Goal: Task Accomplishment & Management: Manage account settings

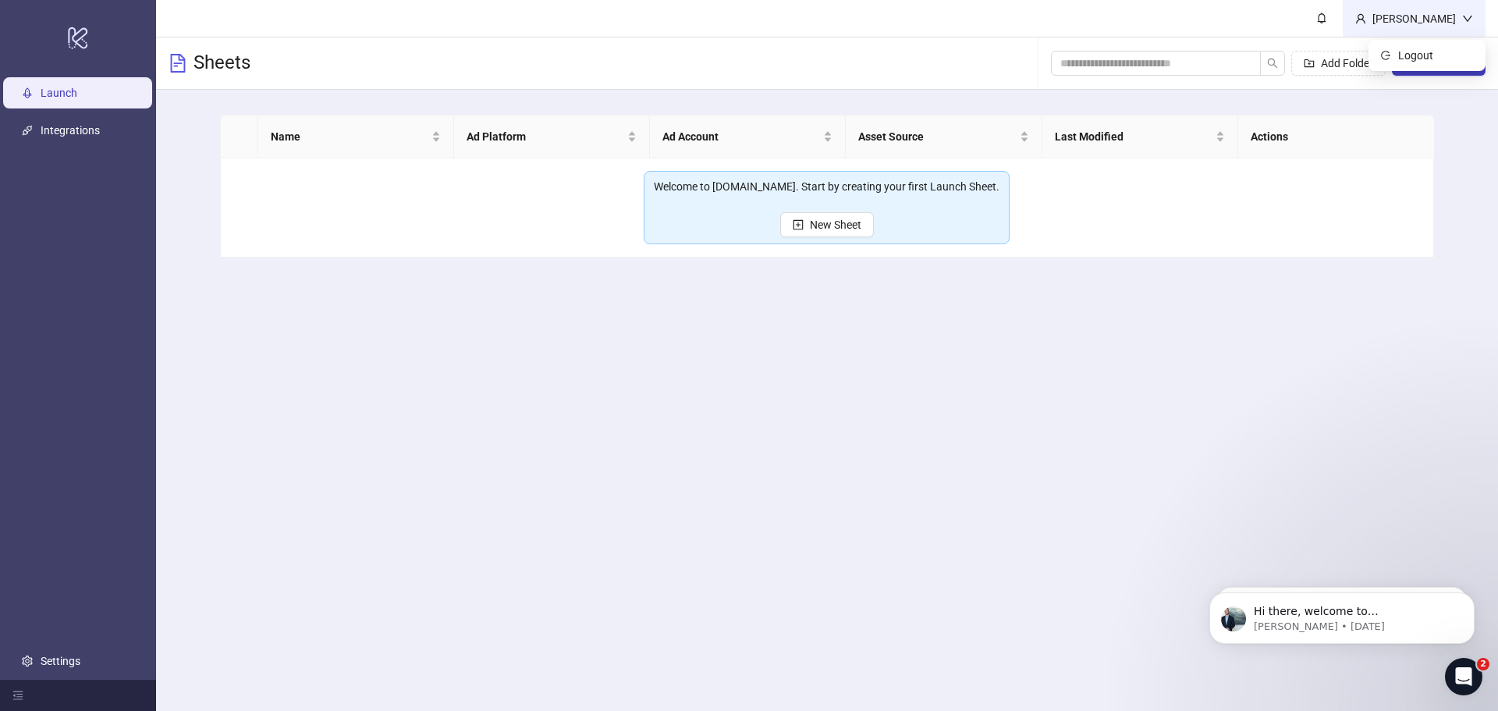
click at [1442, 19] on div "[PERSON_NAME]" at bounding box center [1414, 18] width 96 height 17
click at [1419, 54] on span "Logout" at bounding box center [1435, 55] width 75 height 17
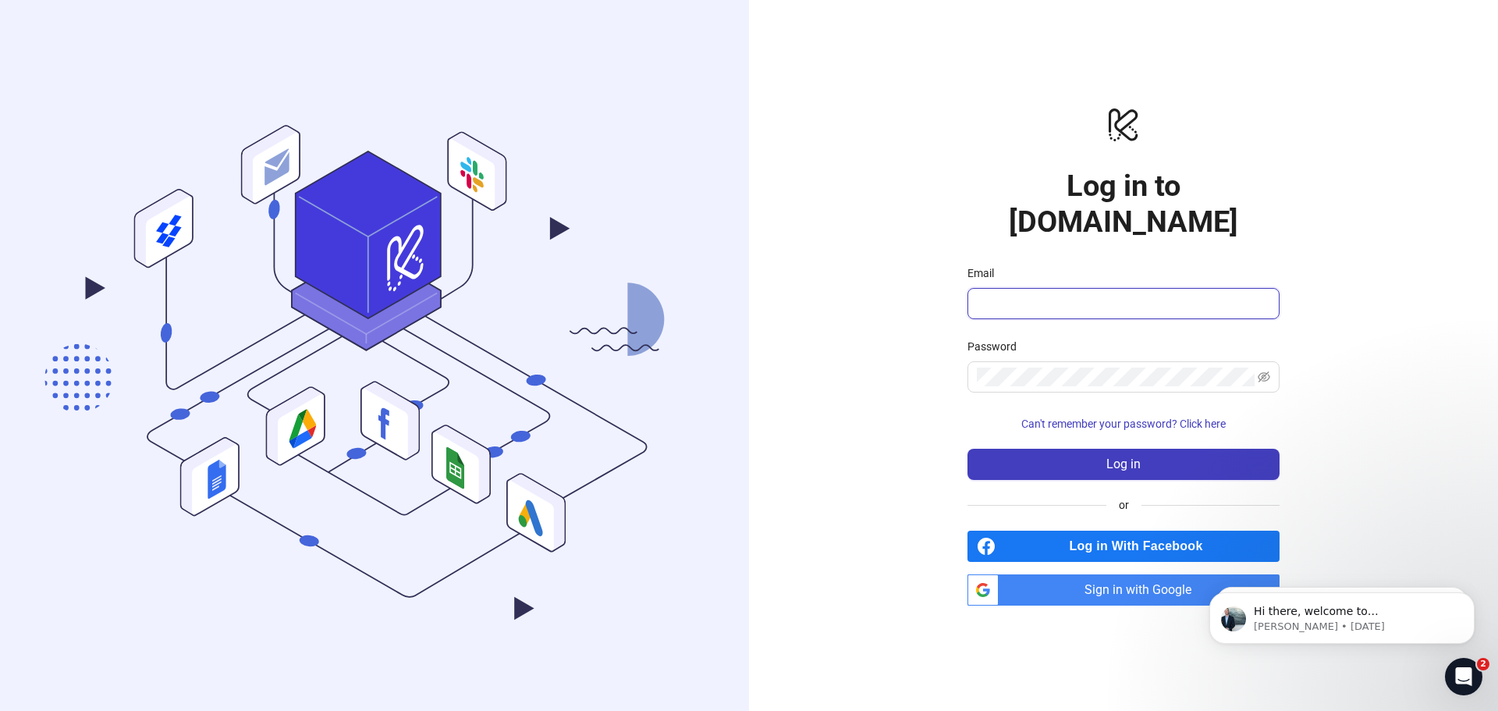
click at [1013, 294] on input "Email" at bounding box center [1122, 303] width 290 height 19
type input "**********"
click at [1079, 449] on button "Log in" at bounding box center [1123, 464] width 312 height 31
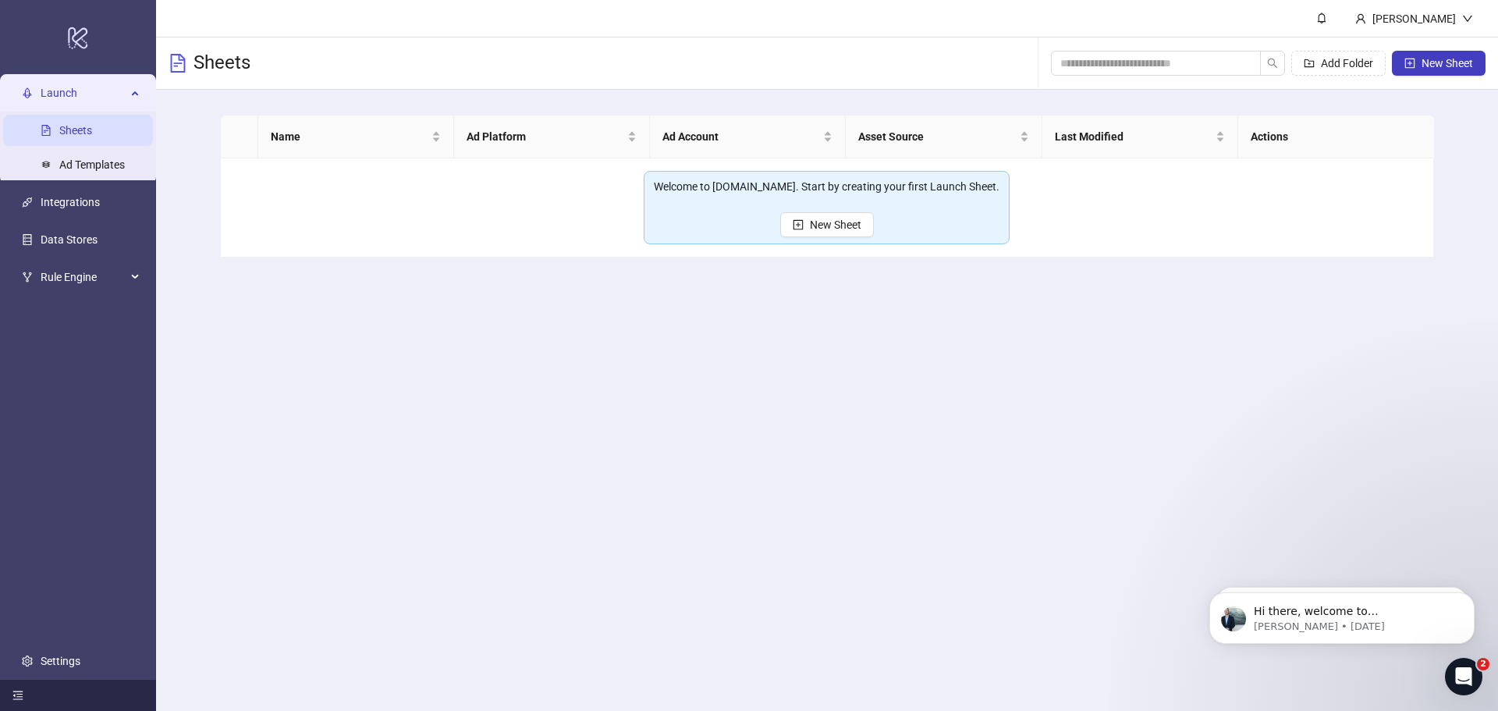
click at [17, 693] on icon "menu-fold" at bounding box center [17, 695] width 11 height 11
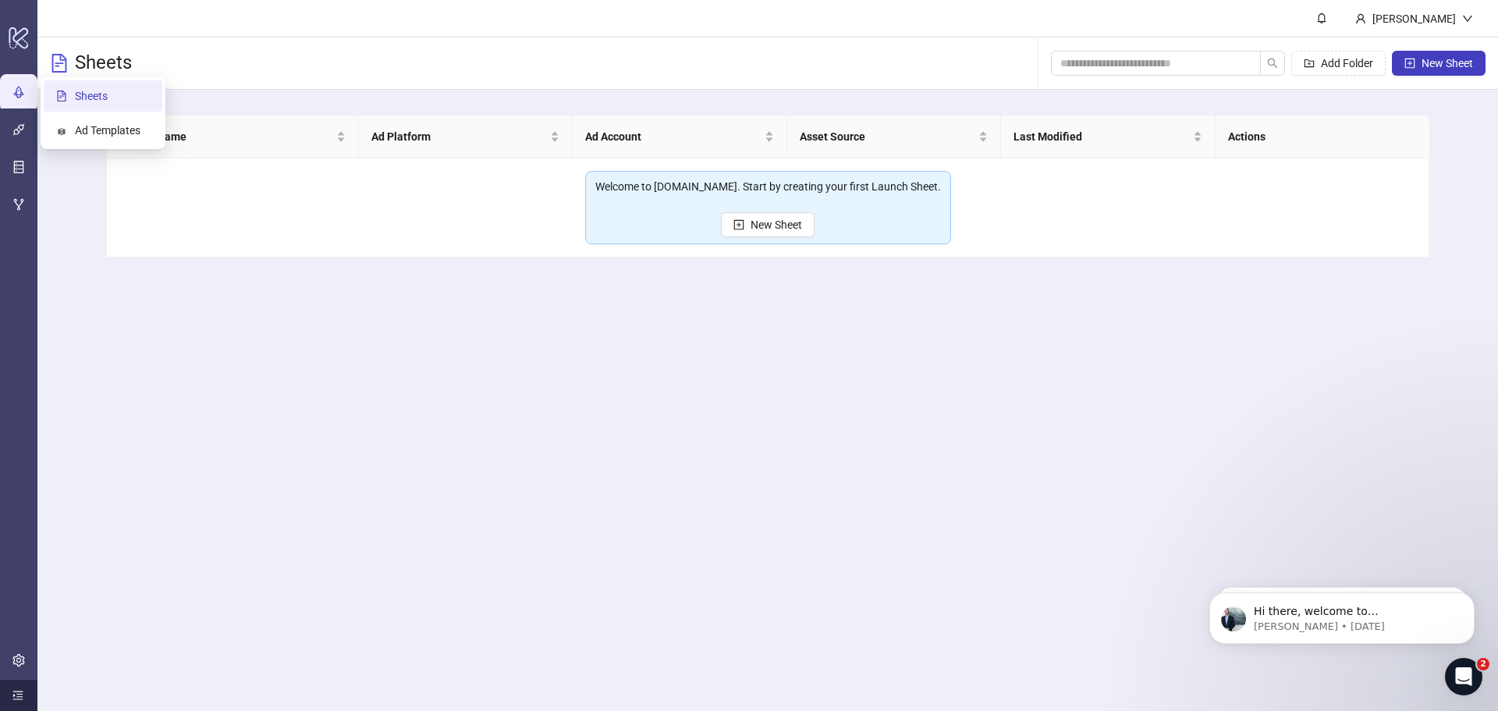
click at [17, 693] on icon "menu-unfold" at bounding box center [17, 695] width 11 height 11
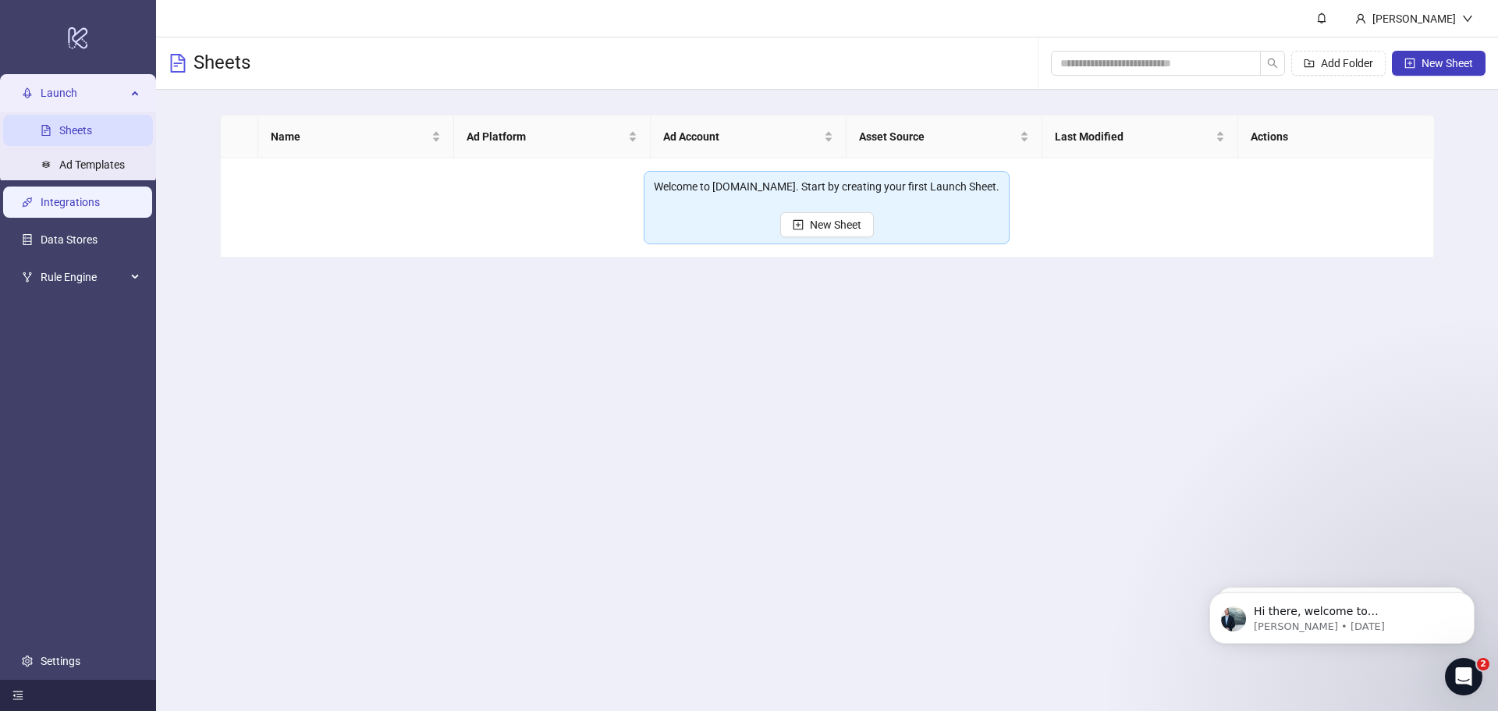
click at [100, 196] on link "Integrations" at bounding box center [70, 202] width 59 height 12
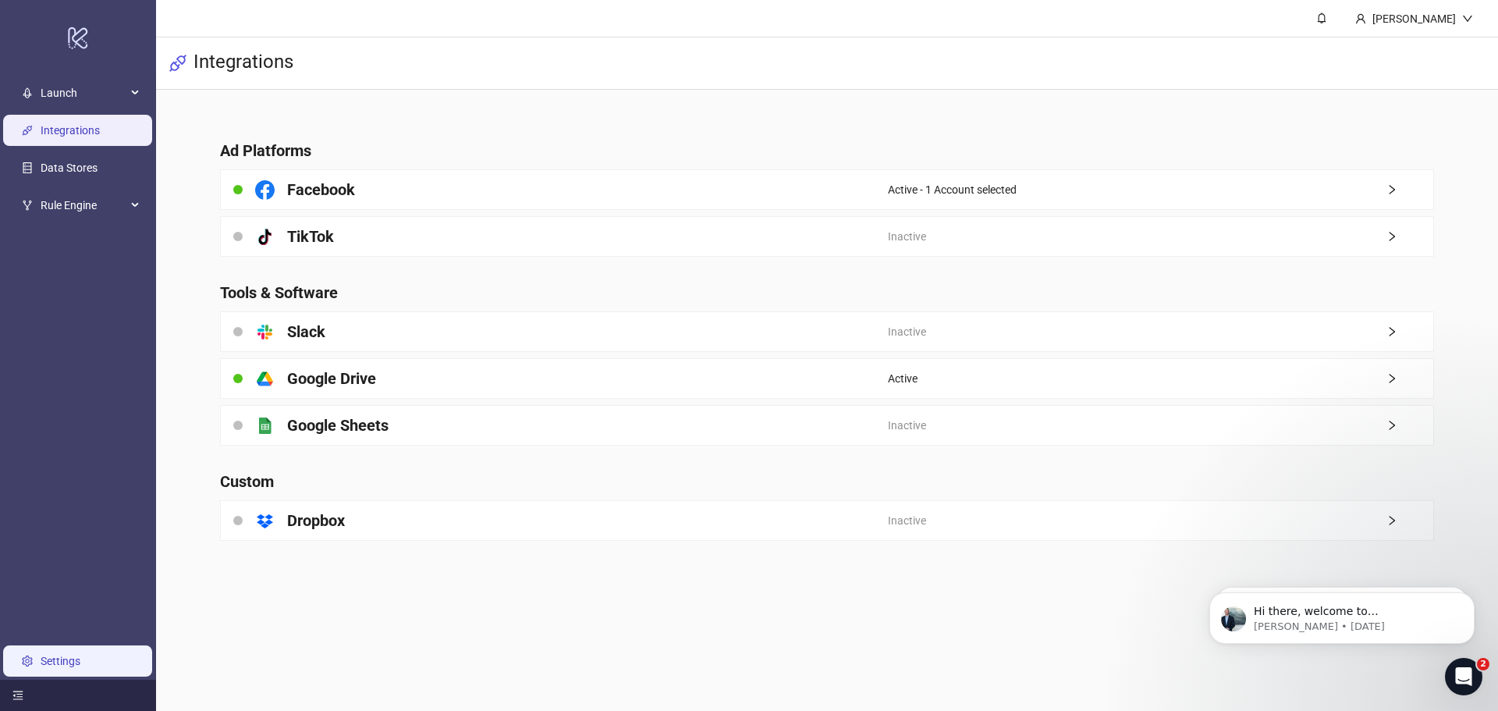
click at [69, 666] on link "Settings" at bounding box center [61, 660] width 40 height 12
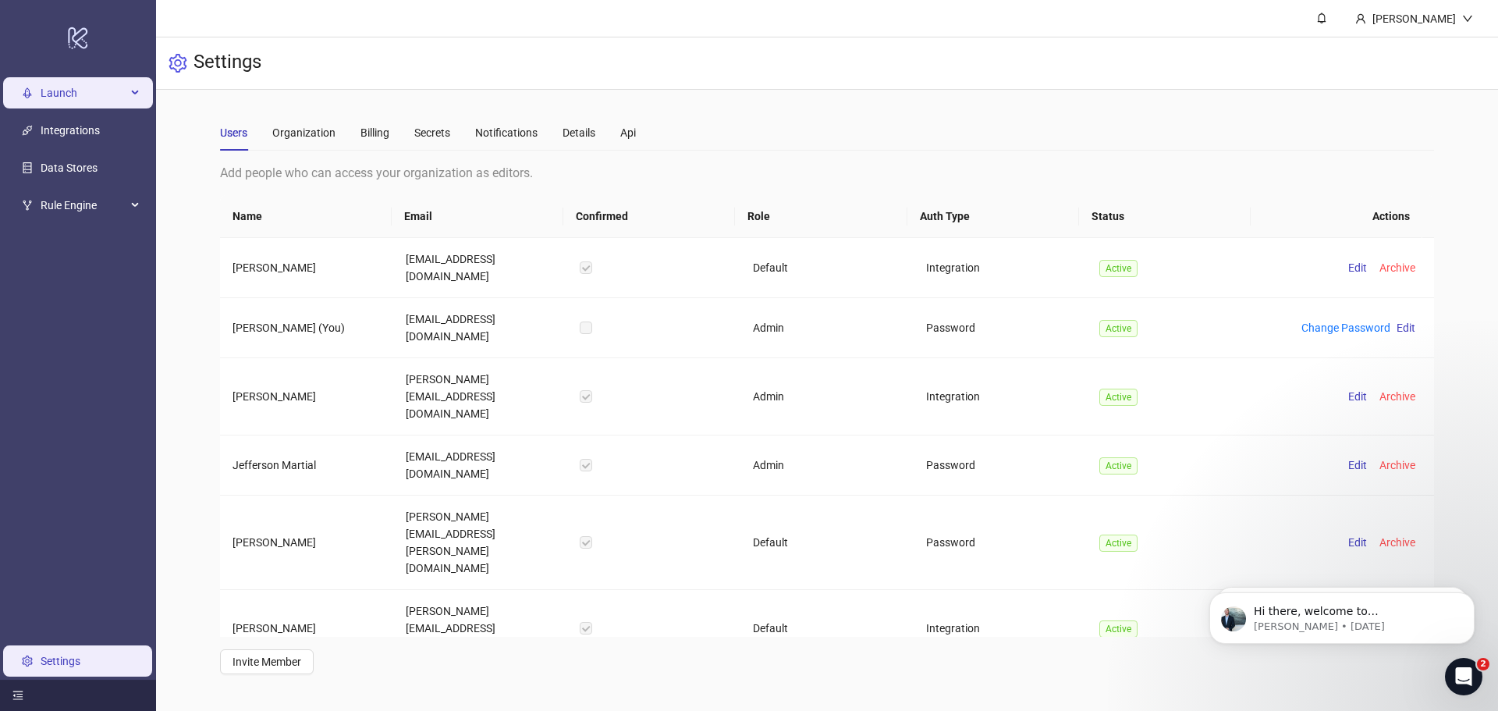
click at [82, 99] on span "Launch" at bounding box center [84, 92] width 86 height 31
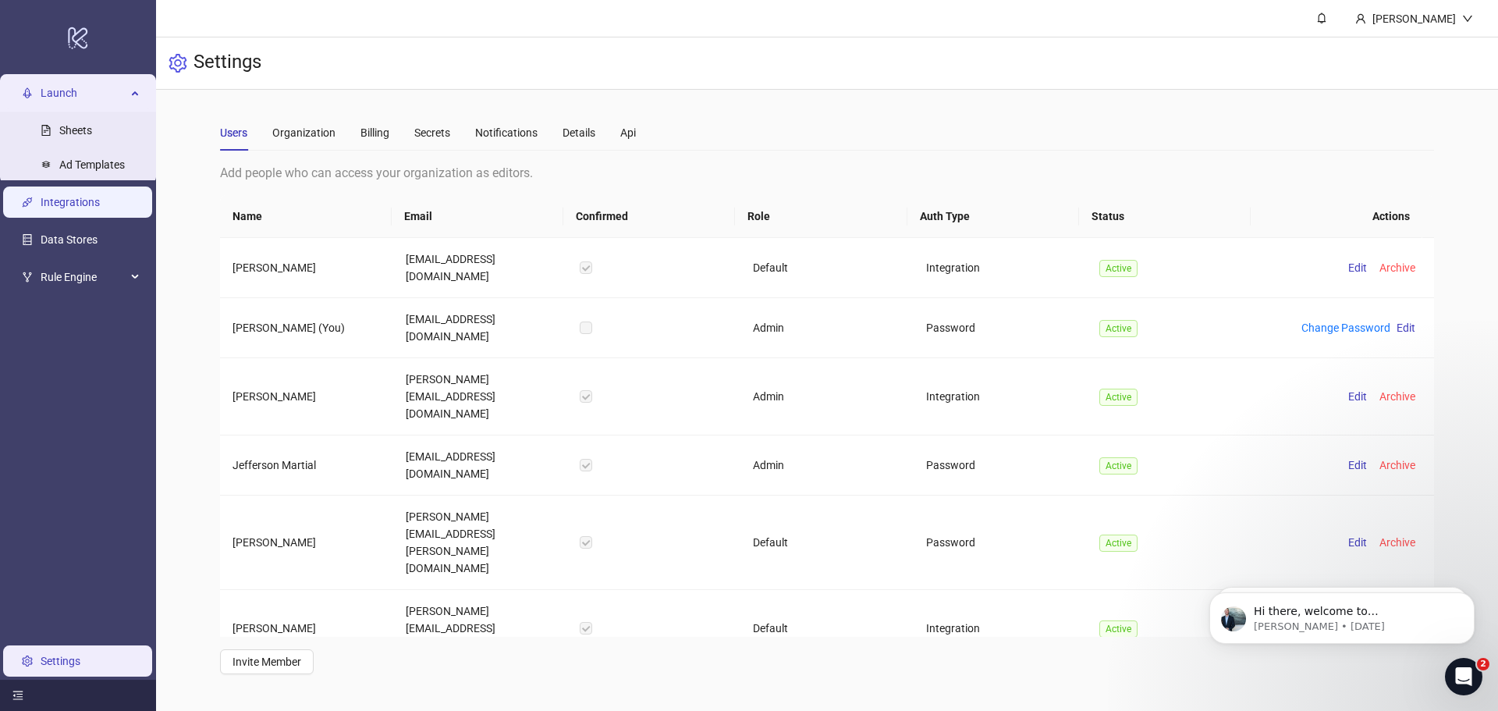
click at [90, 208] on link "Integrations" at bounding box center [70, 202] width 59 height 12
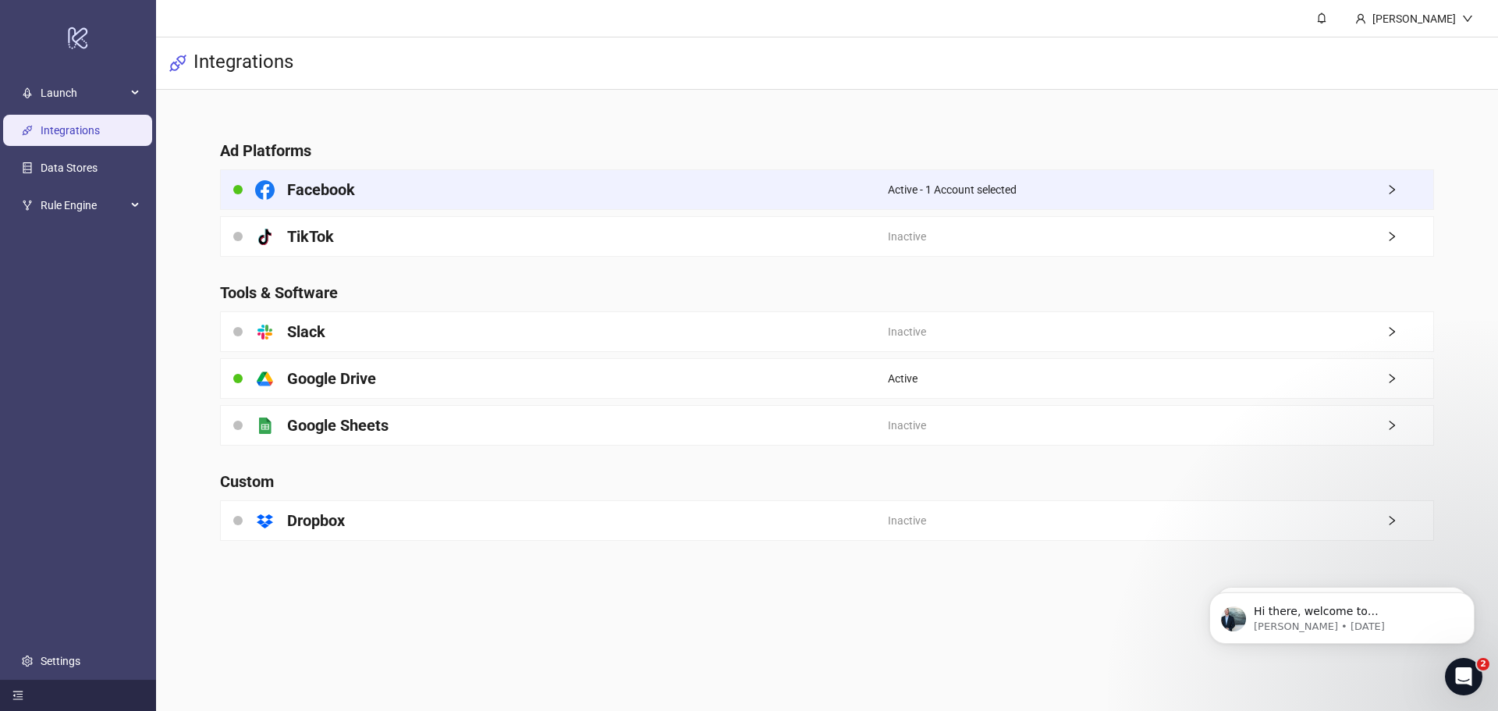
click at [929, 188] on span "Active - 1 Account selected" at bounding box center [952, 189] width 129 height 17
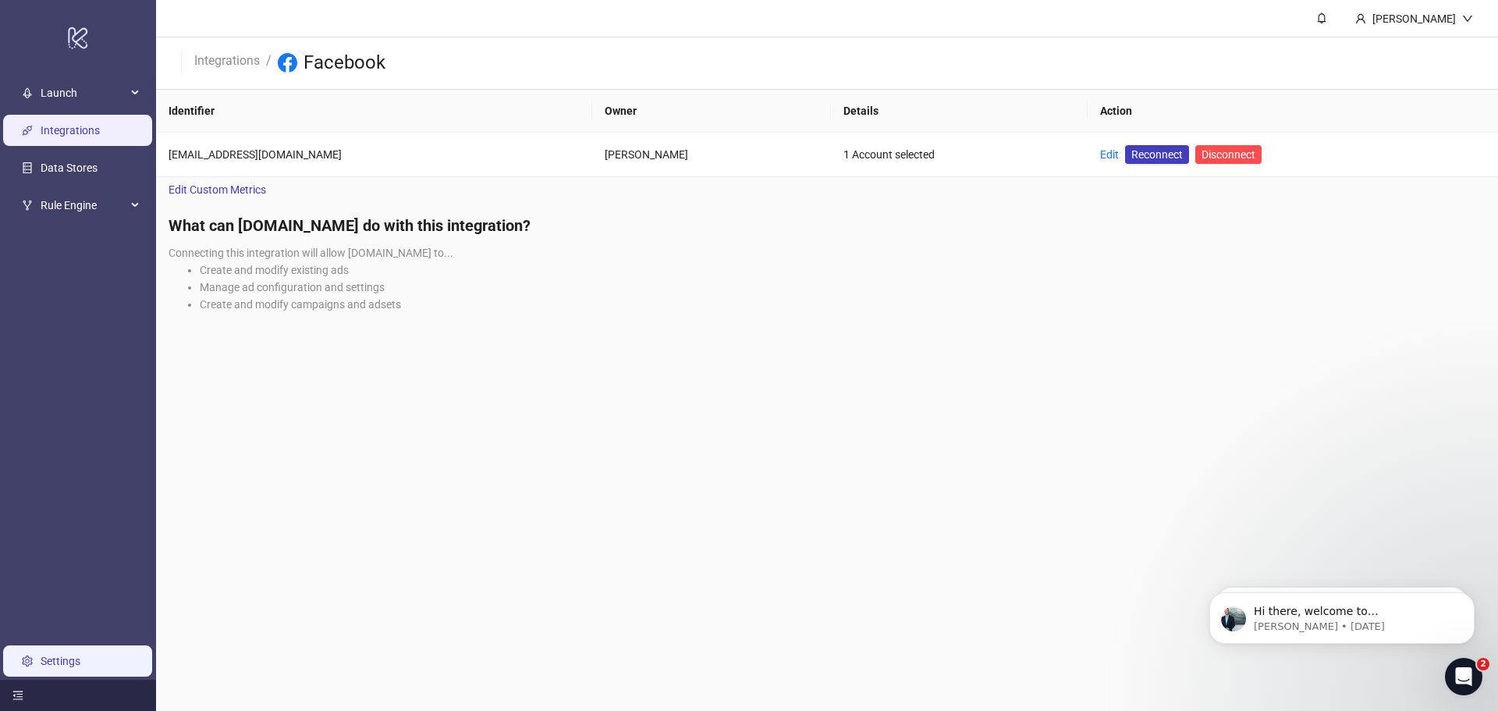
click at [66, 665] on link "Settings" at bounding box center [61, 660] width 40 height 12
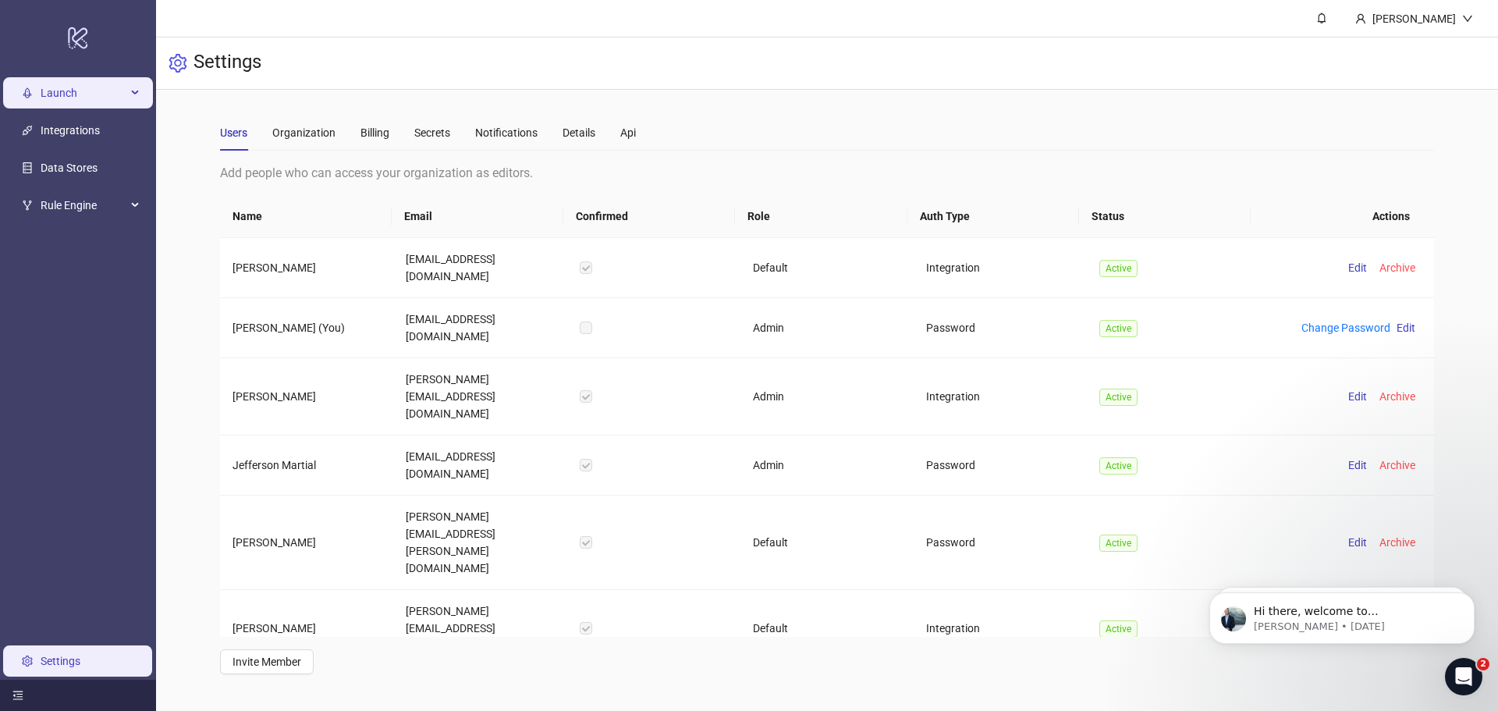
click at [78, 98] on span "Launch" at bounding box center [84, 92] width 86 height 31
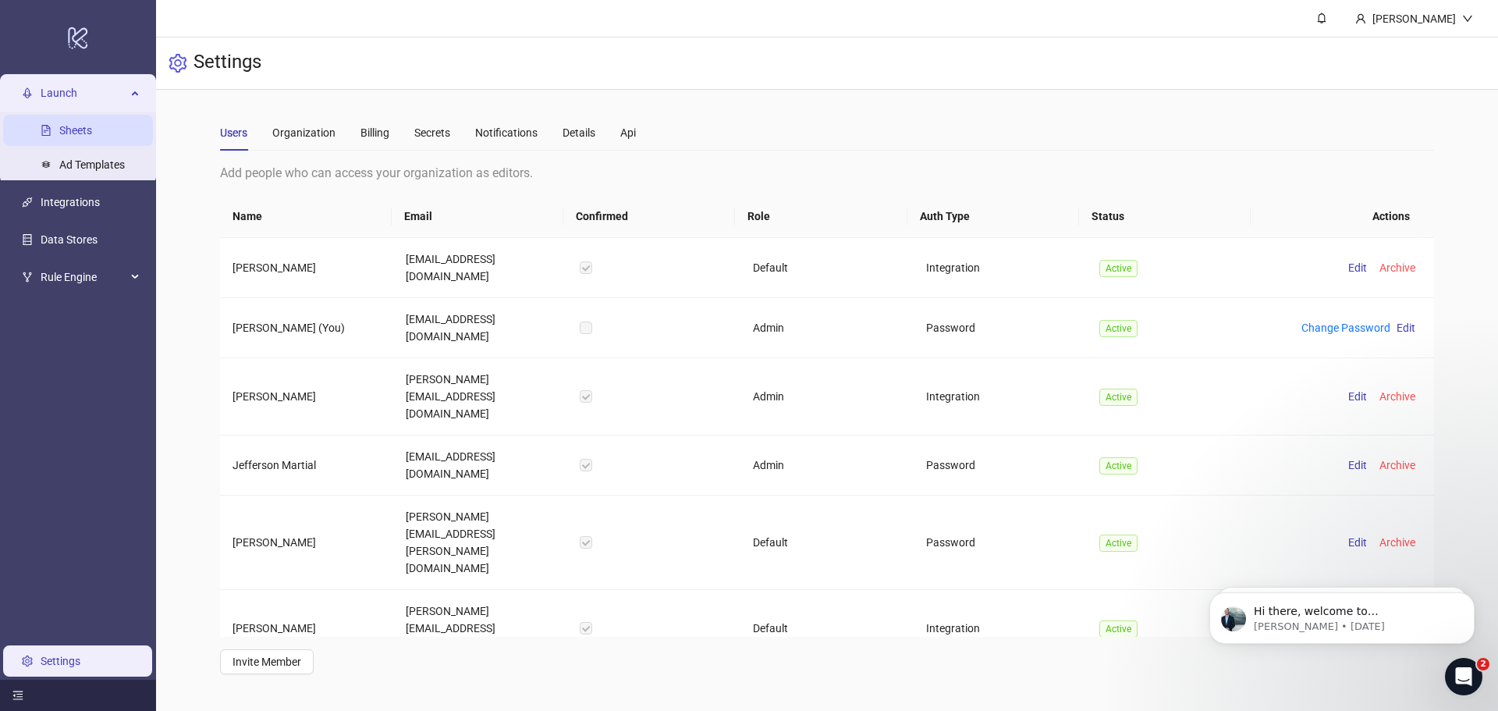
click at [90, 128] on link "Sheets" at bounding box center [75, 130] width 33 height 12
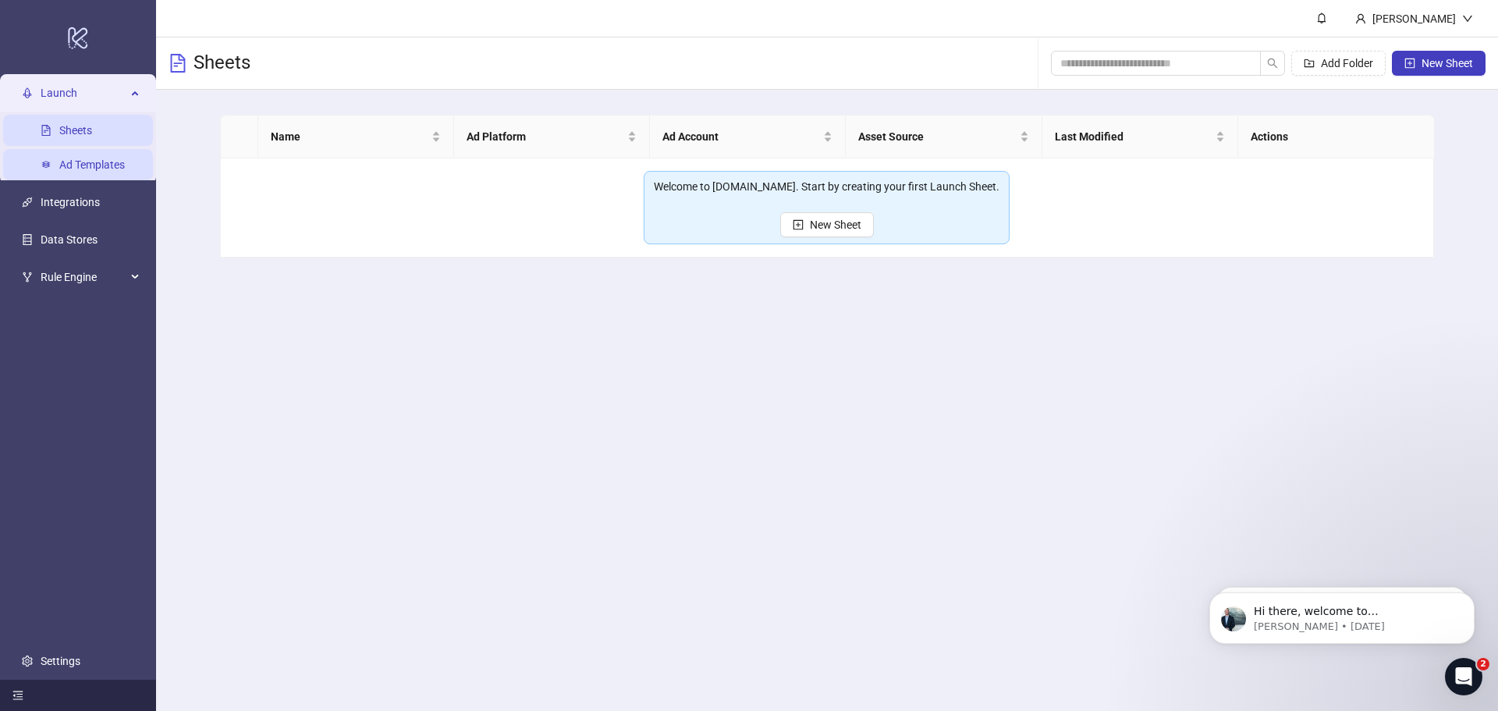
click at [91, 171] on link "Ad Templates" at bounding box center [92, 164] width 66 height 12
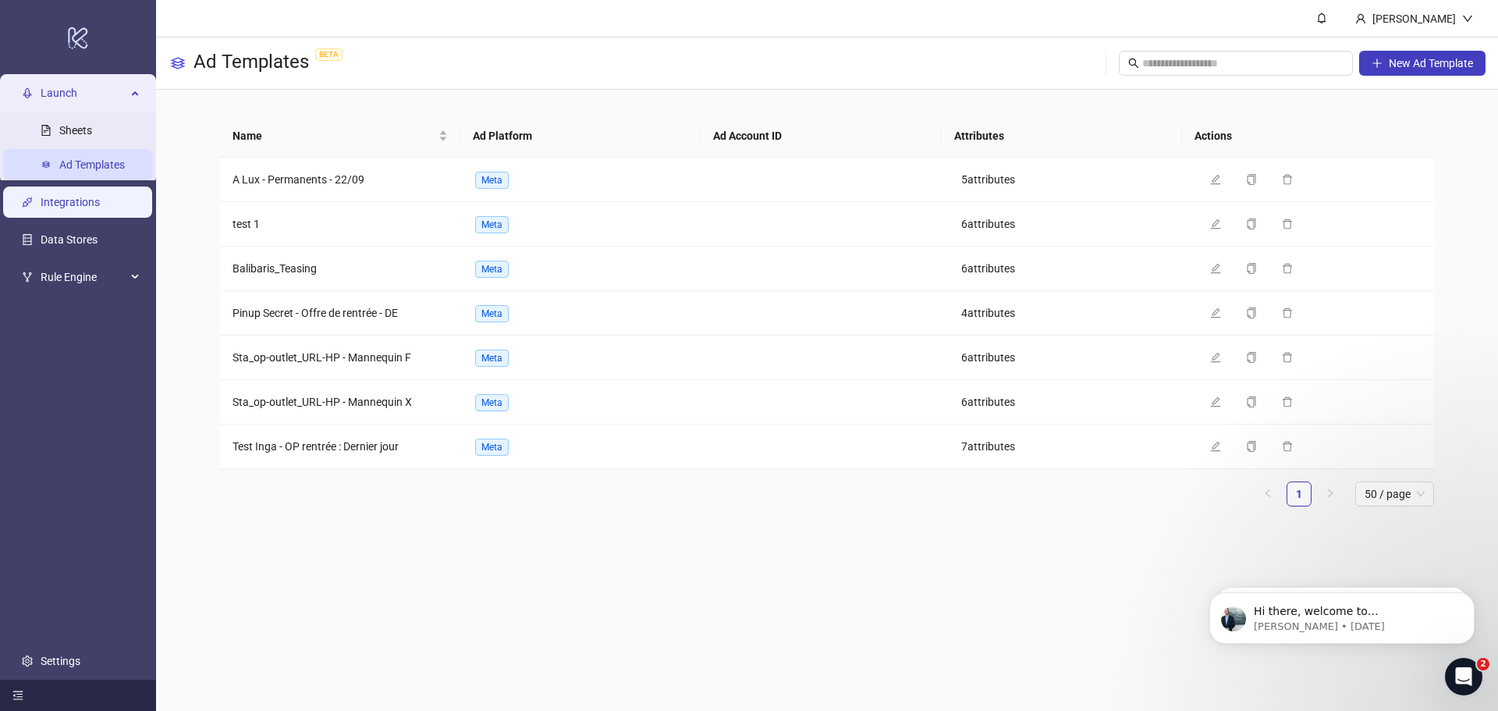
click at [87, 200] on link "Integrations" at bounding box center [70, 202] width 59 height 12
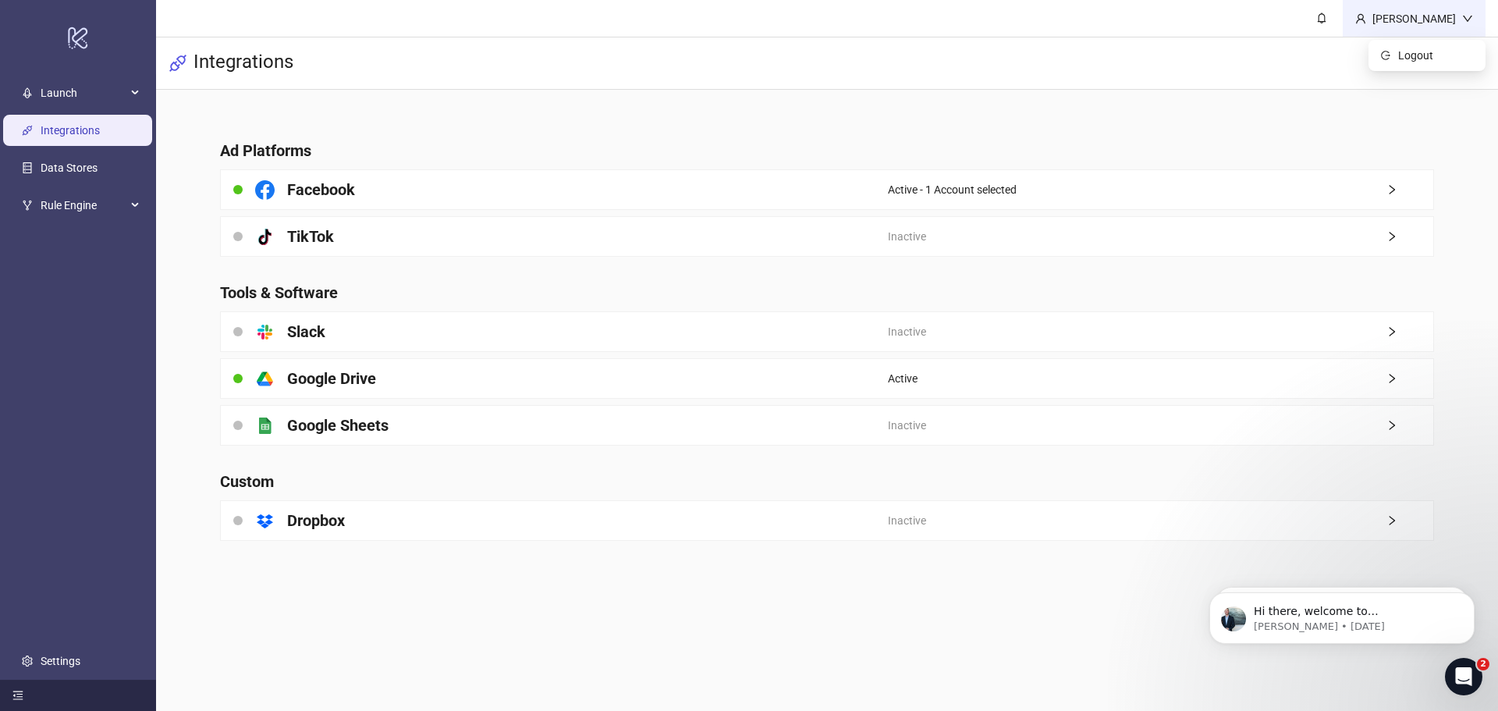
click at [1446, 16] on div "[PERSON_NAME]" at bounding box center [1414, 18] width 96 height 17
click at [1420, 61] on span "Logout" at bounding box center [1435, 55] width 75 height 17
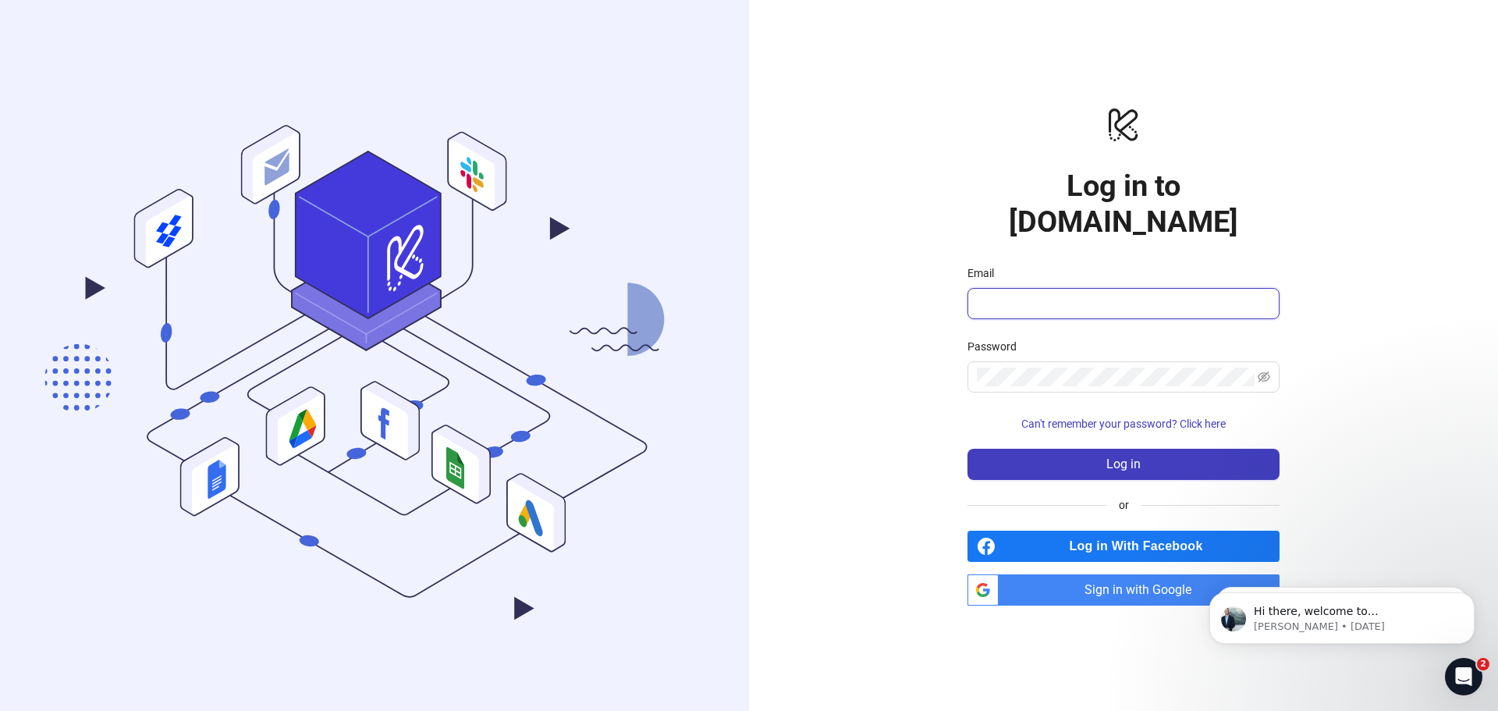
click at [1069, 294] on input "Email" at bounding box center [1122, 303] width 290 height 19
type input "**********"
click at [1080, 456] on button "Log in" at bounding box center [1123, 464] width 312 height 31
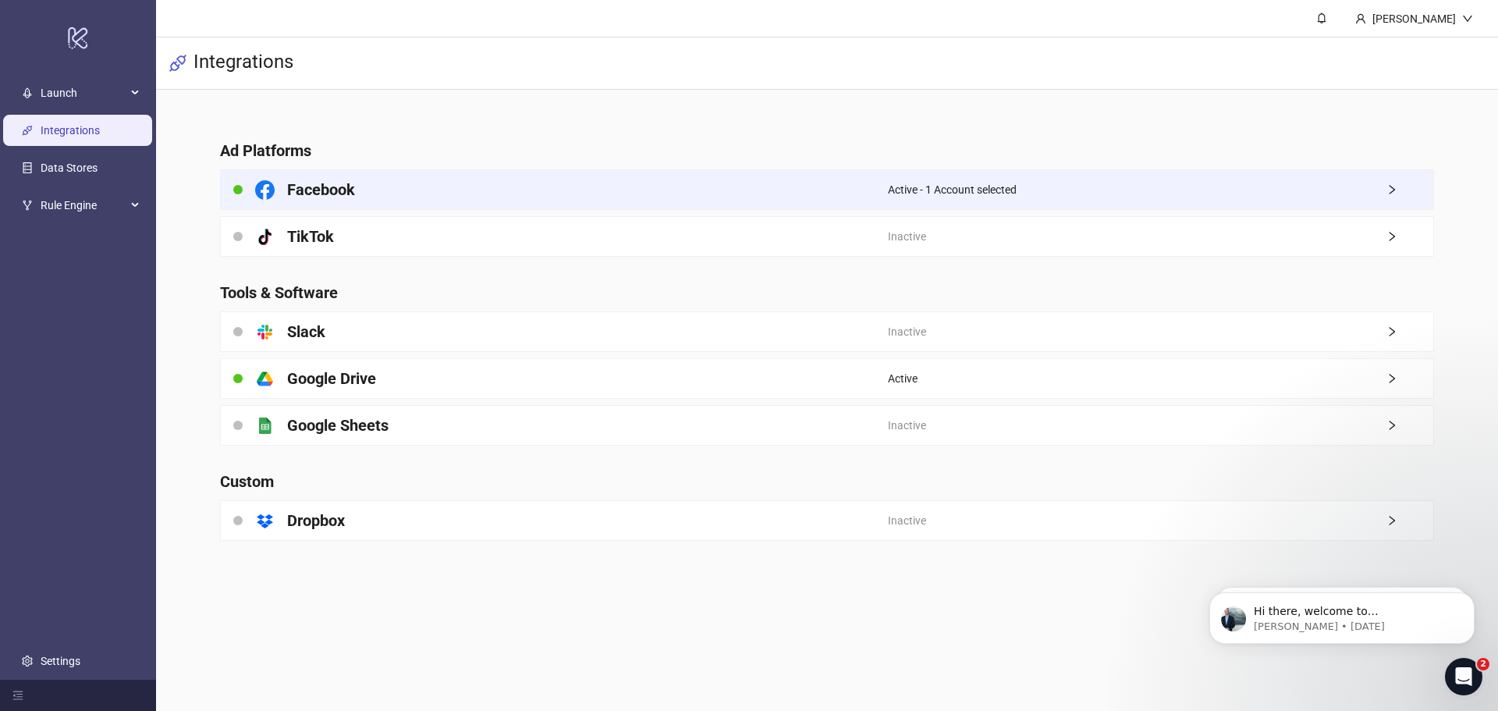
click at [920, 188] on span "Active - 1 Account selected" at bounding box center [952, 189] width 129 height 17
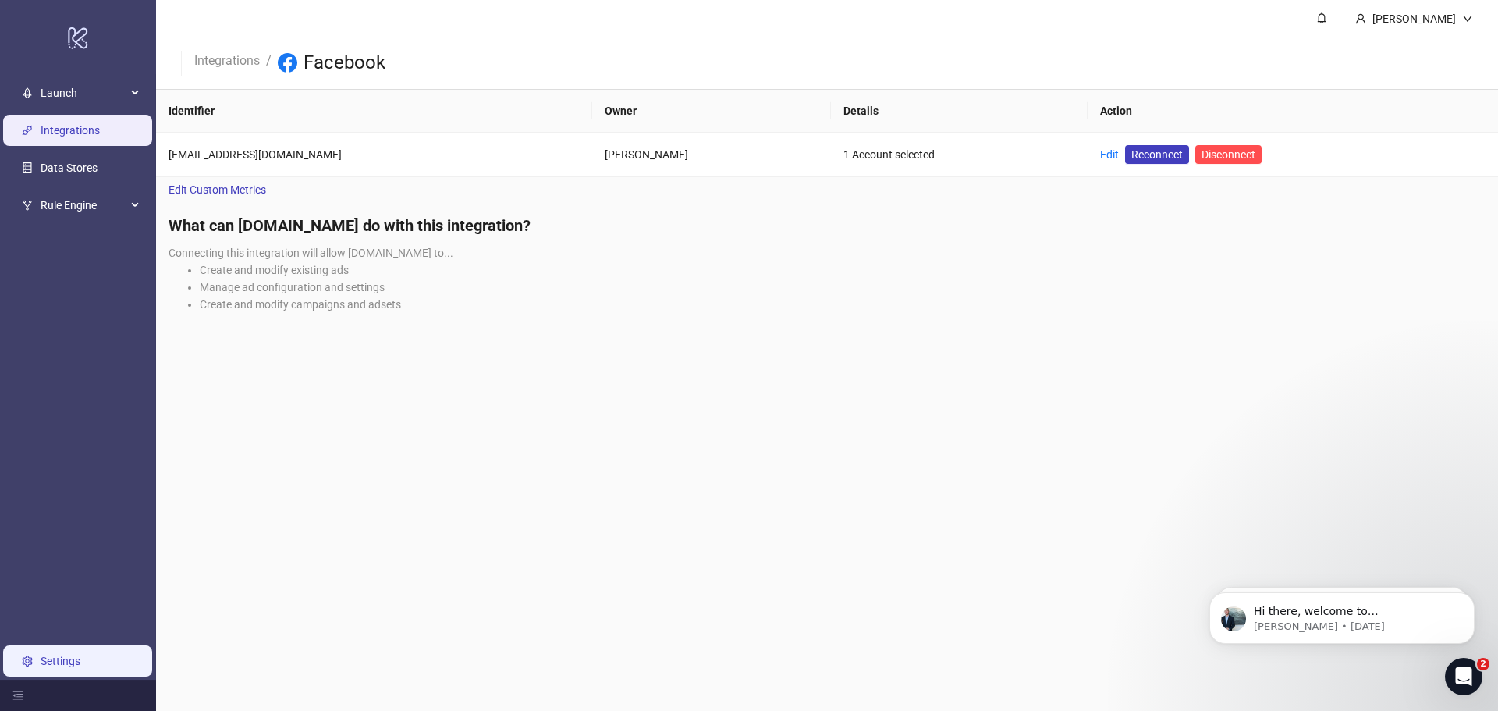
click at [48, 665] on link "Settings" at bounding box center [61, 660] width 40 height 12
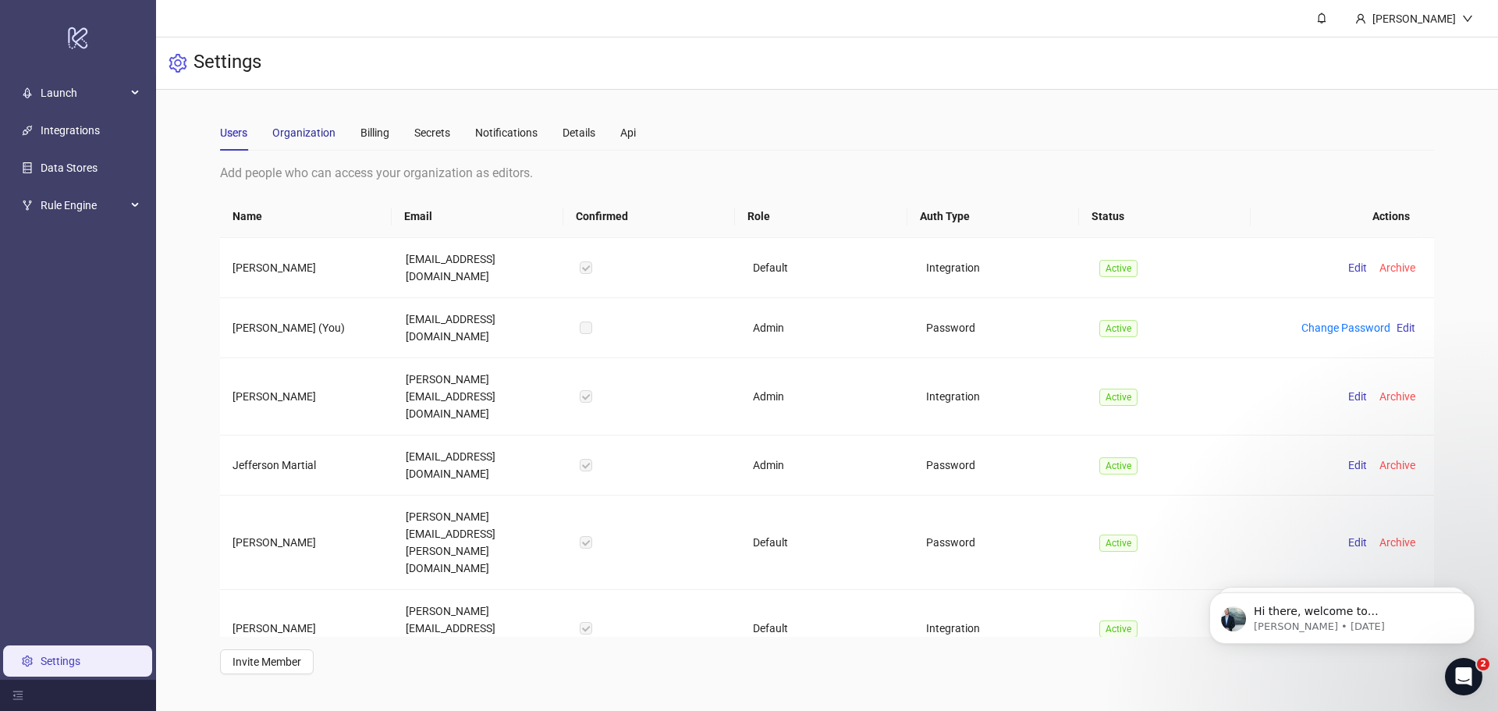
click at [298, 125] on div "Organization" at bounding box center [303, 132] width 63 height 17
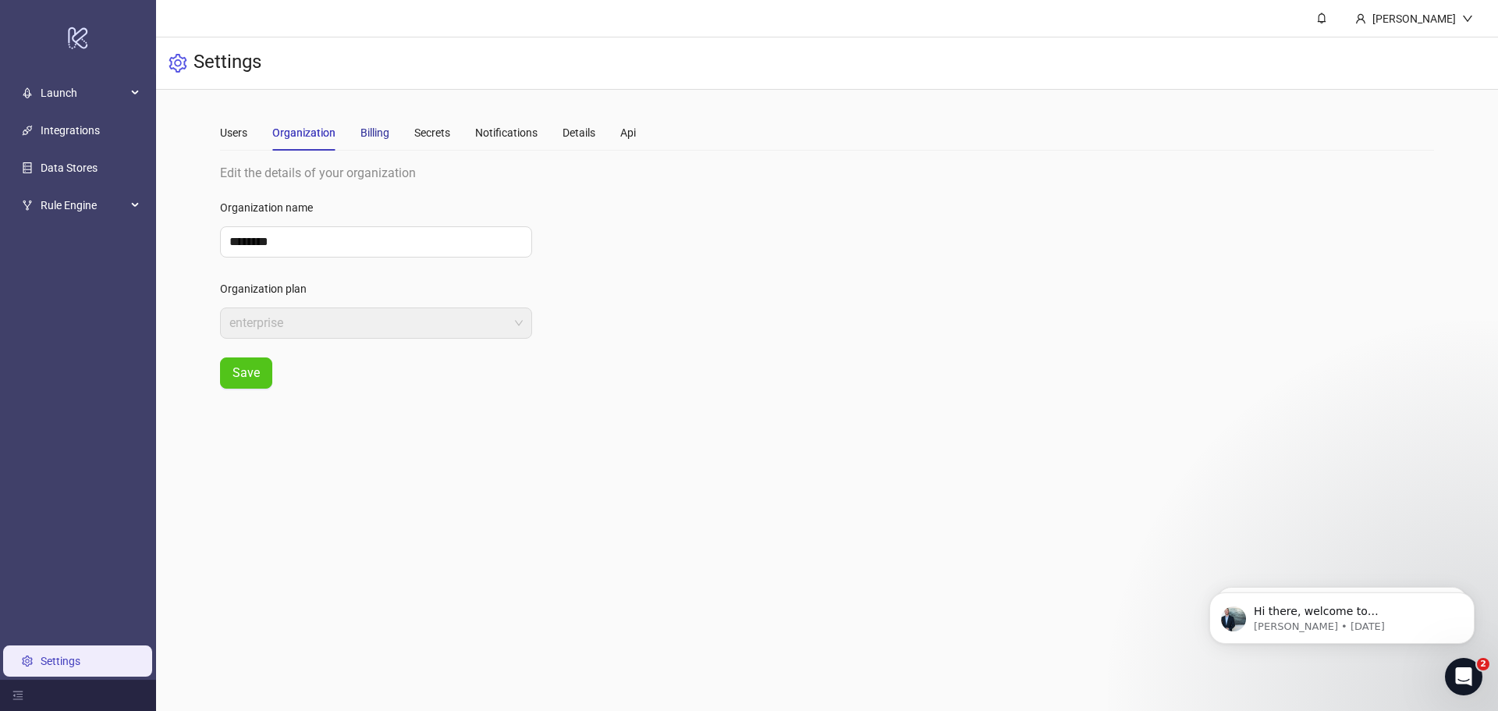
click at [364, 129] on div "Billing" at bounding box center [374, 132] width 29 height 17
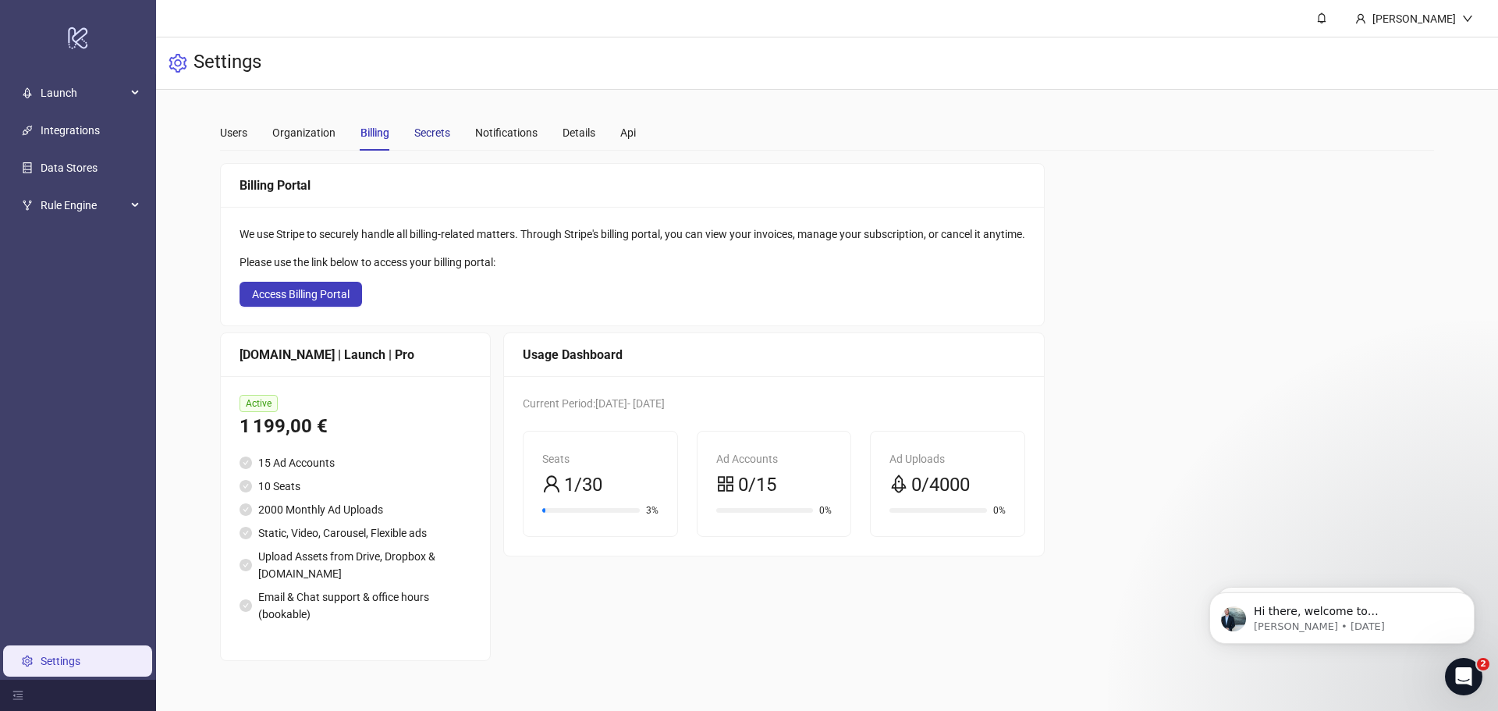
click at [431, 129] on div "Secrets" at bounding box center [432, 132] width 36 height 17
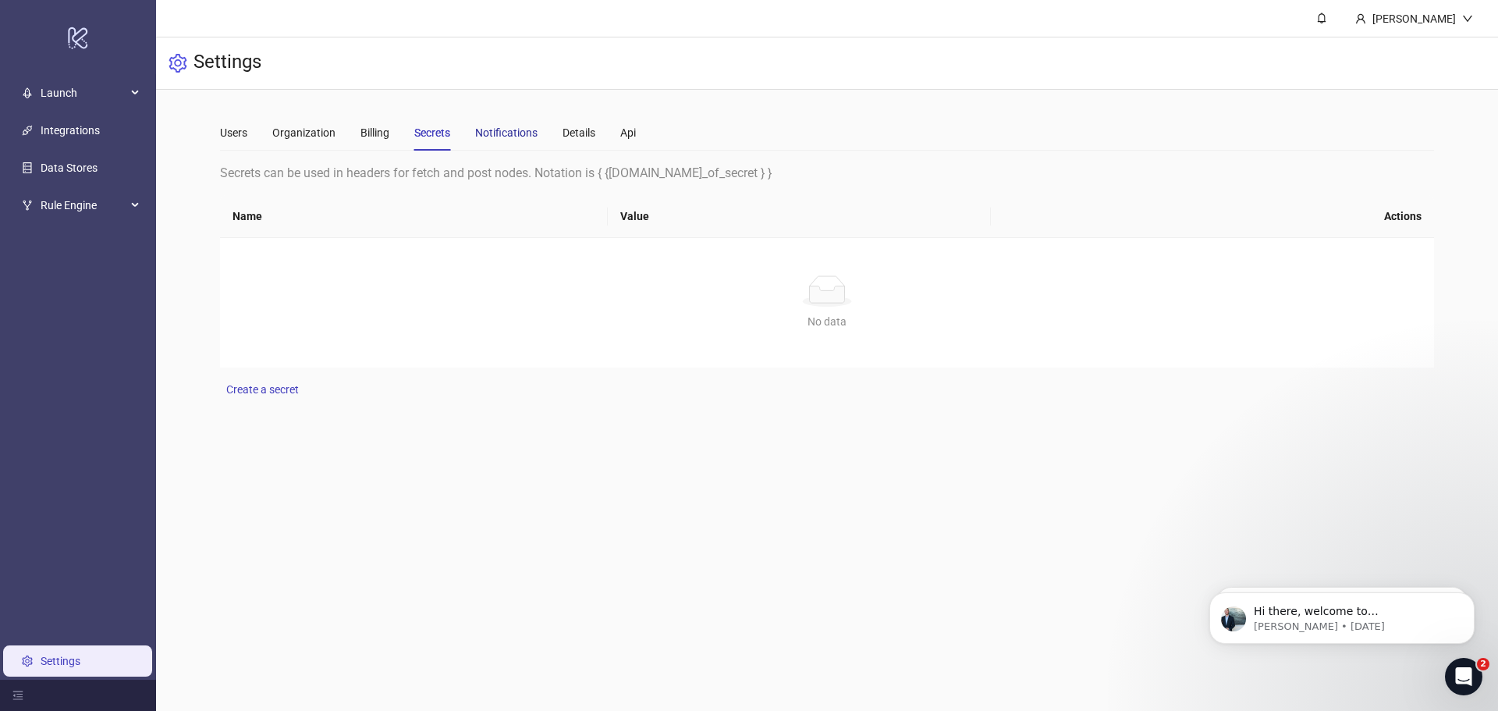
click at [490, 129] on div "Notifications" at bounding box center [506, 132] width 62 height 17
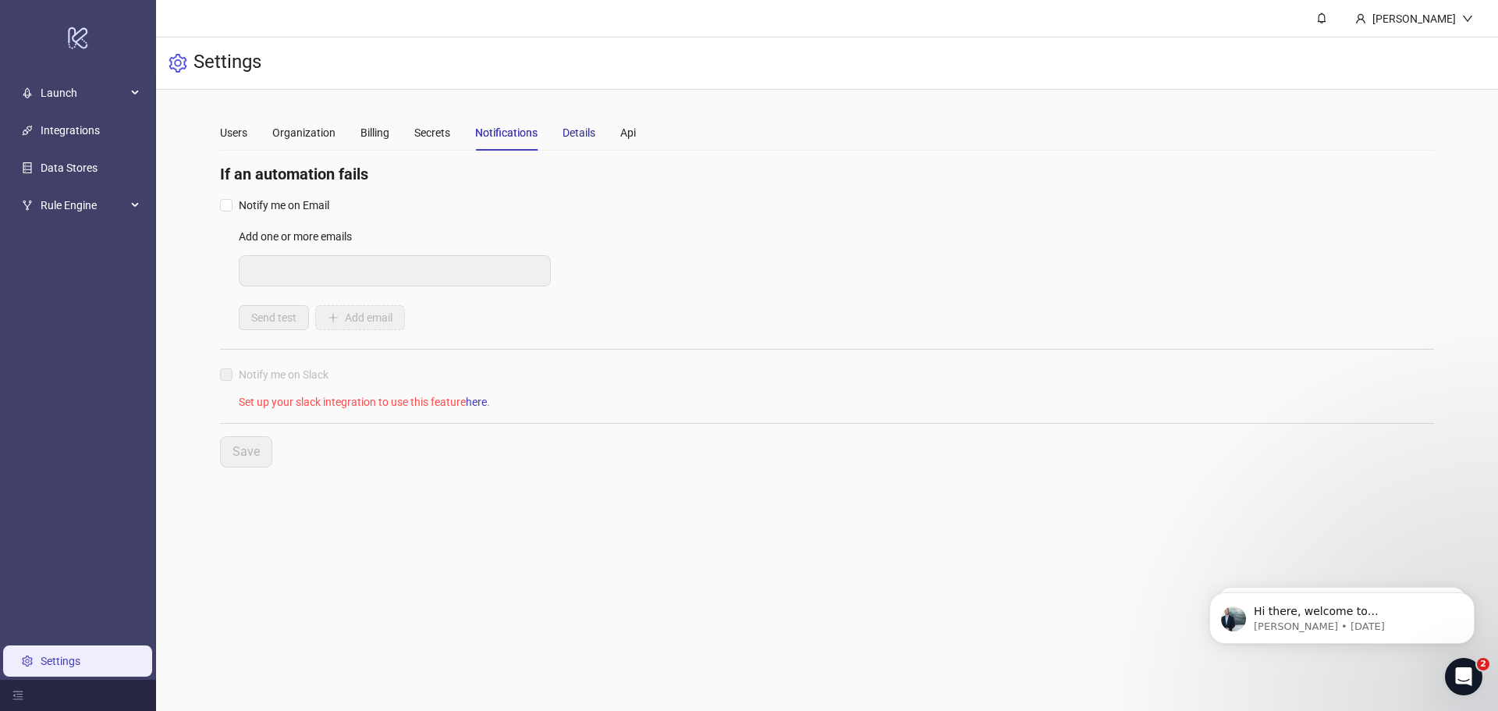
click at [573, 129] on div "Details" at bounding box center [578, 132] width 33 height 17
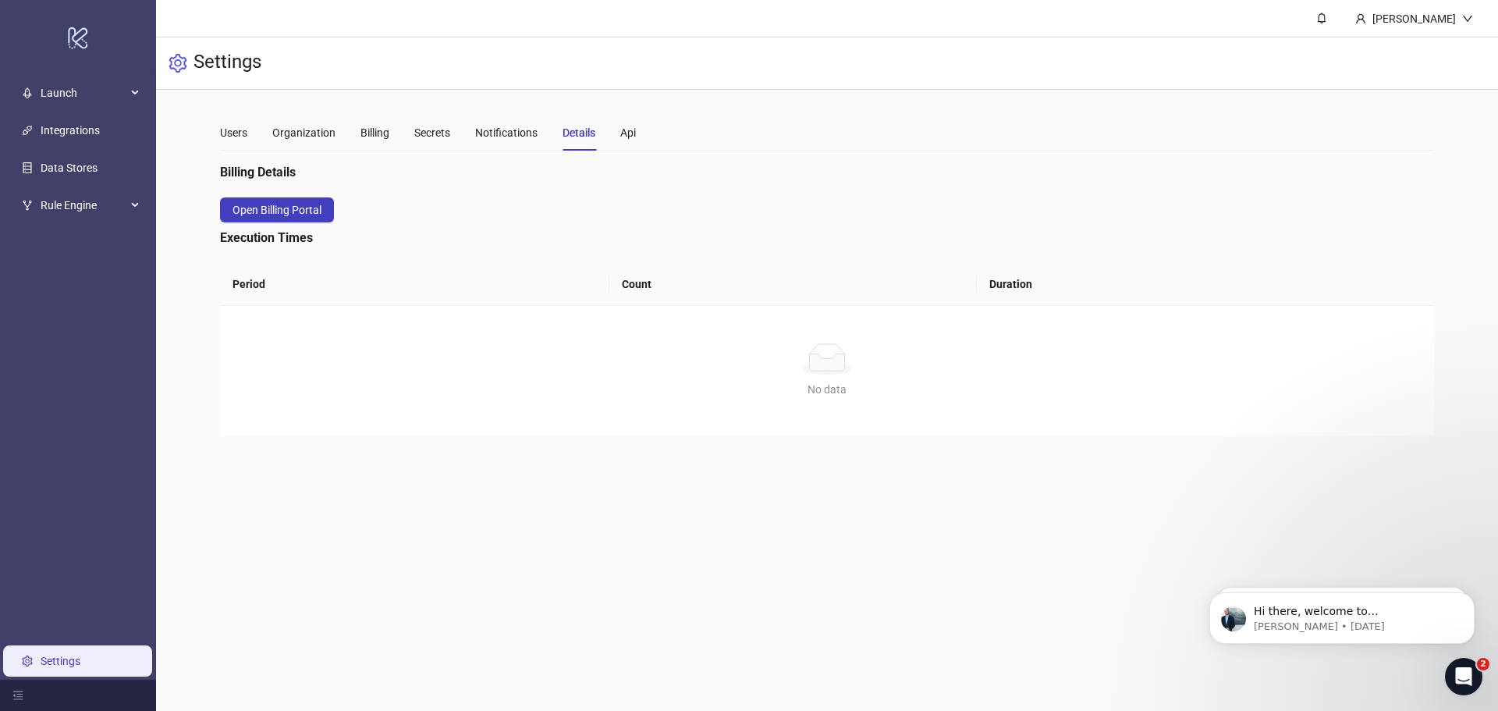
click at [645, 127] on div "Users Organization Billing Secrets Notifications Details Api" at bounding box center [827, 133] width 1214 height 36
click at [636, 129] on div "Api" at bounding box center [628, 132] width 16 height 17
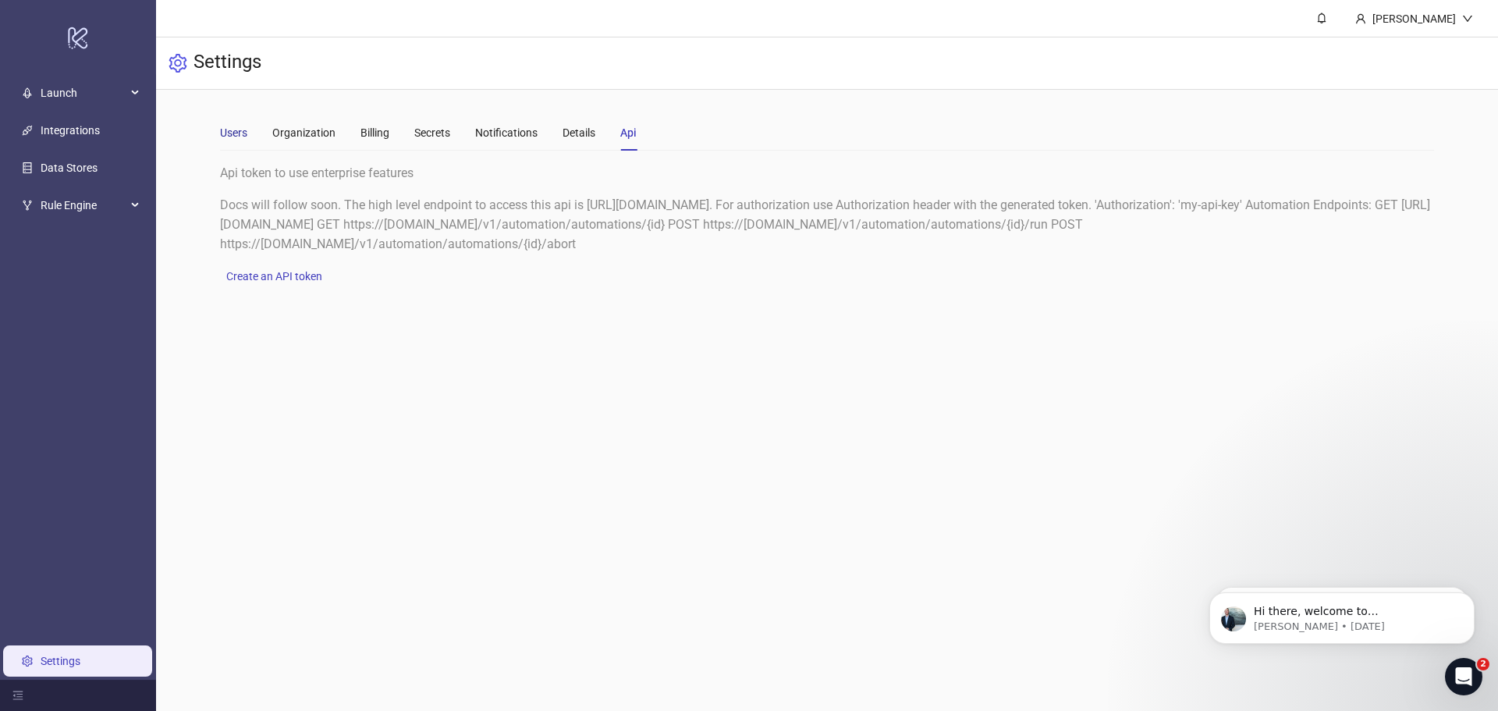
click at [242, 134] on div "Users" at bounding box center [233, 132] width 27 height 17
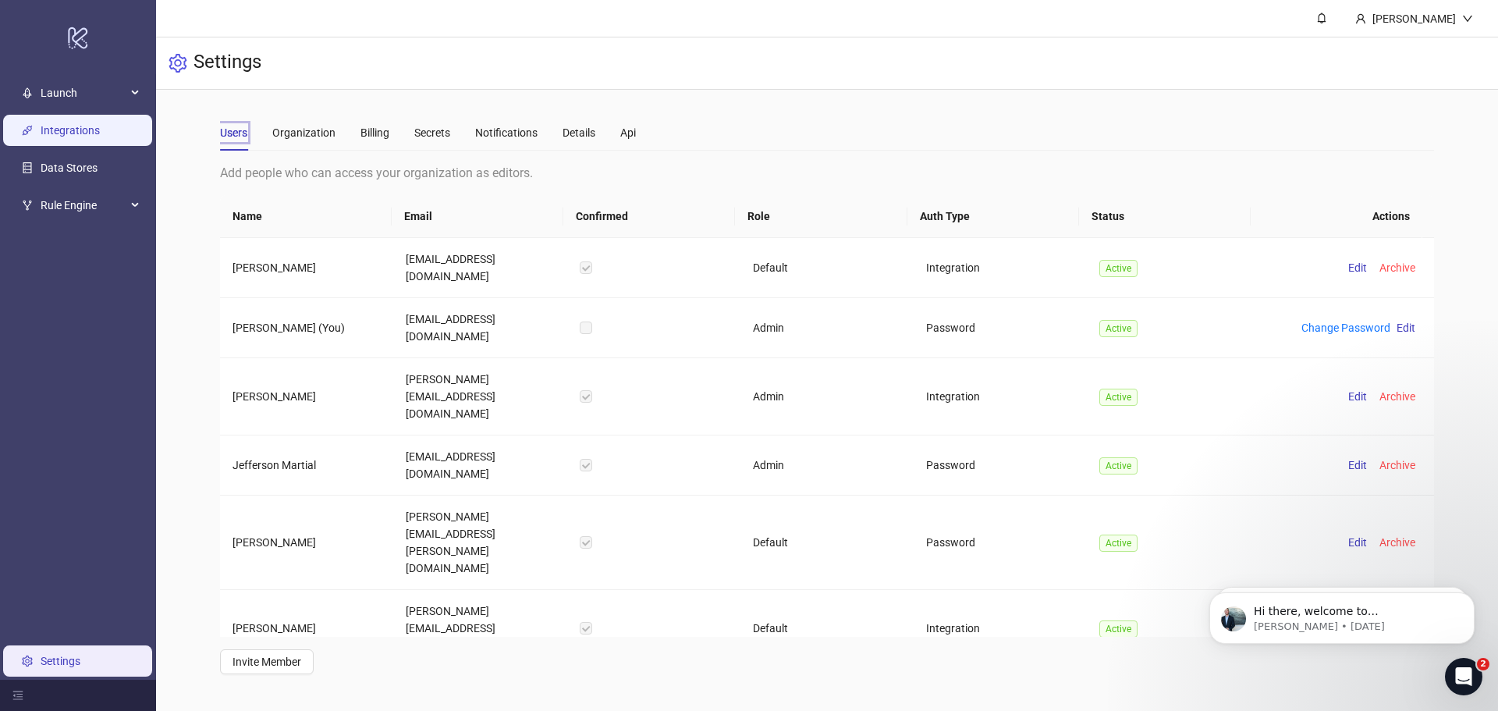
click at [82, 125] on link "Integrations" at bounding box center [70, 130] width 59 height 12
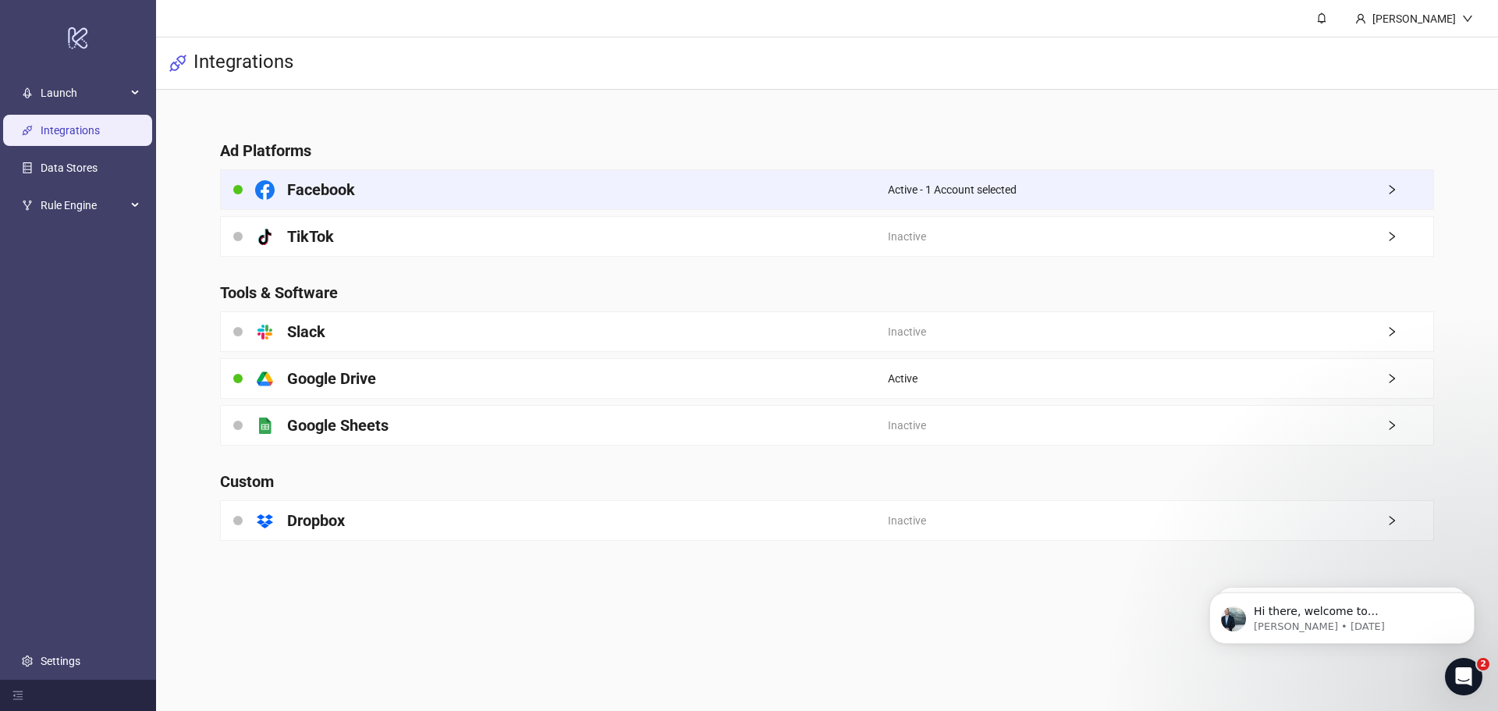
click at [903, 186] on span "Active - 1 Account selected" at bounding box center [952, 189] width 129 height 17
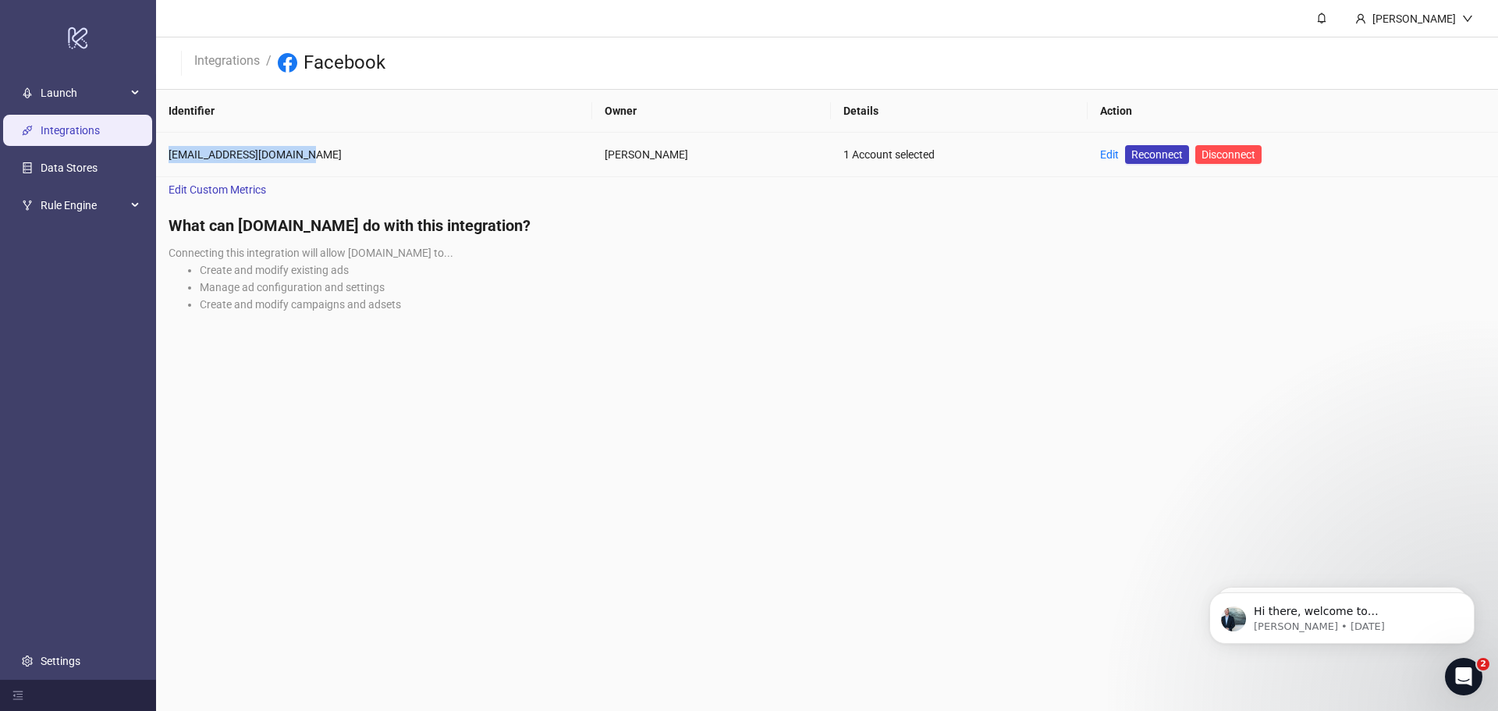
drag, startPoint x: 322, startPoint y: 150, endPoint x: 165, endPoint y: 154, distance: 156.8
click at [165, 154] on td "[EMAIL_ADDRESS][DOMAIN_NAME]" at bounding box center [374, 155] width 436 height 44
copy div "[EMAIL_ADDRESS][DOMAIN_NAME]"
click at [69, 89] on span "Launch" at bounding box center [84, 92] width 86 height 31
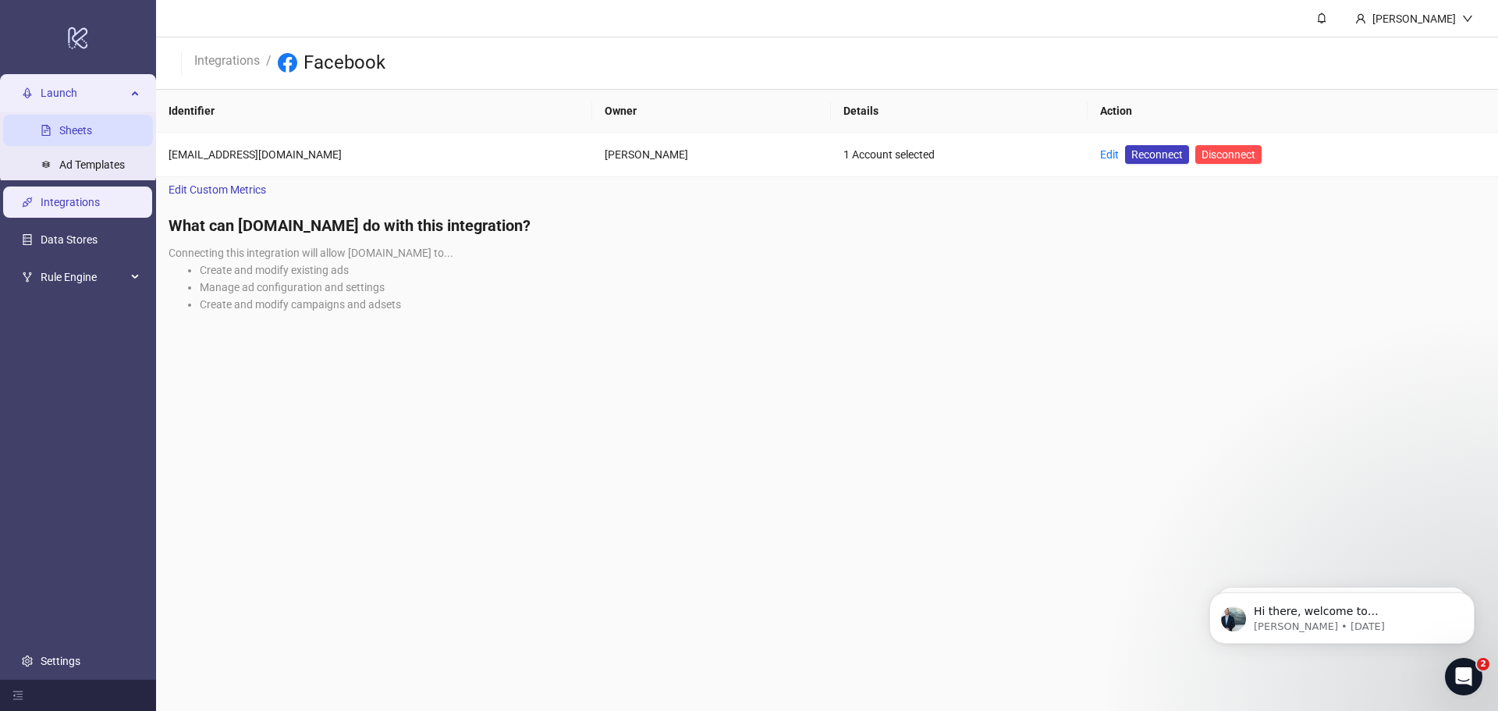
click at [88, 132] on link "Sheets" at bounding box center [75, 130] width 33 height 12
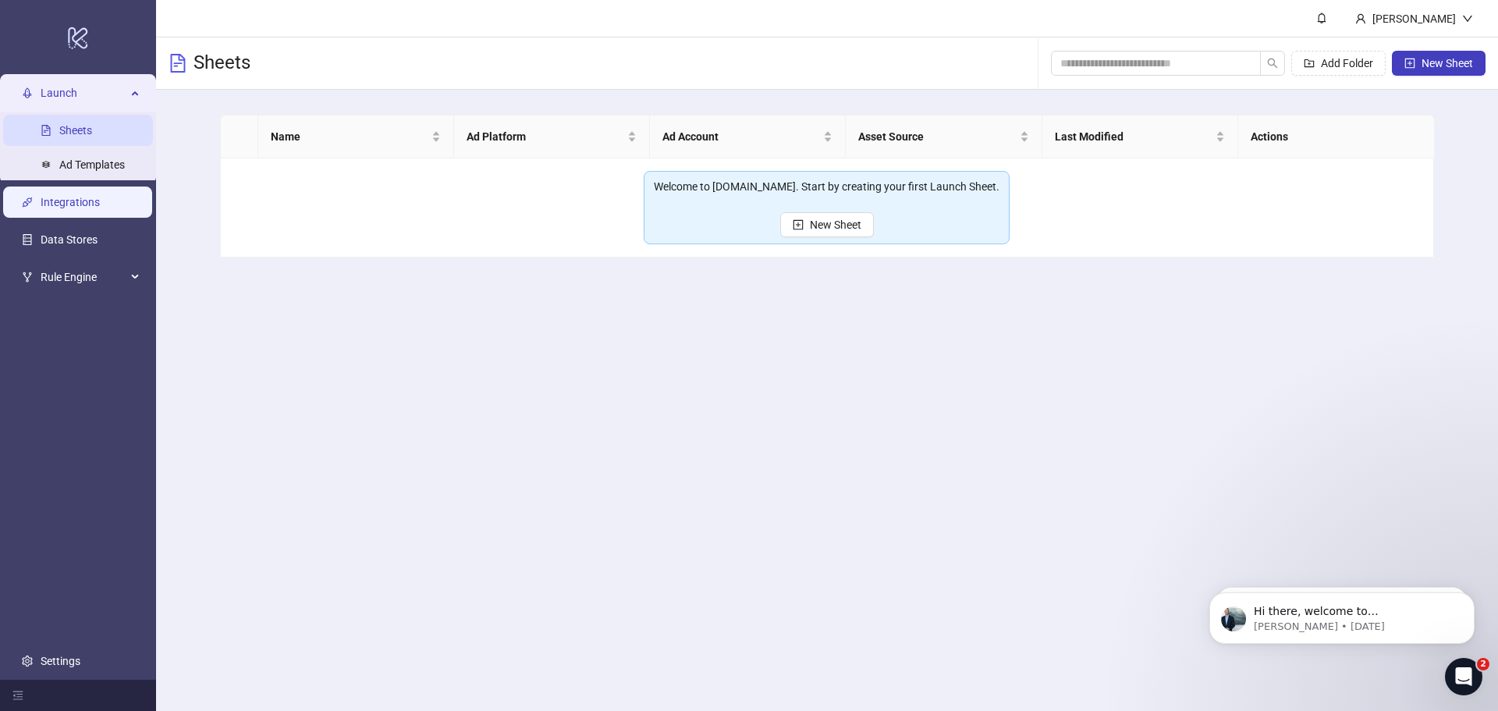
click at [78, 200] on link "Integrations" at bounding box center [70, 202] width 59 height 12
